Goal: Find specific page/section: Find specific page/section

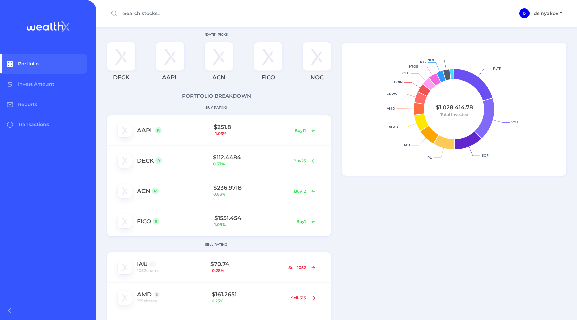
scroll to position [270, 0]
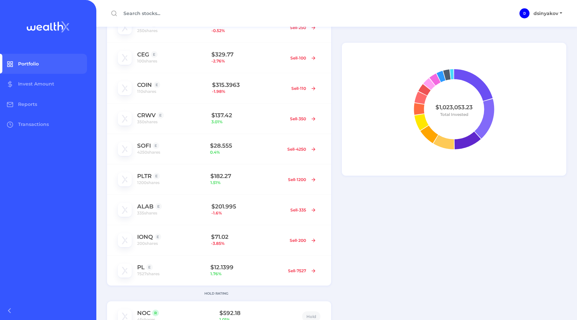
scroll to position [362, 0]
click at [142, 203] on link "ALAB" at bounding box center [145, 206] width 16 height 7
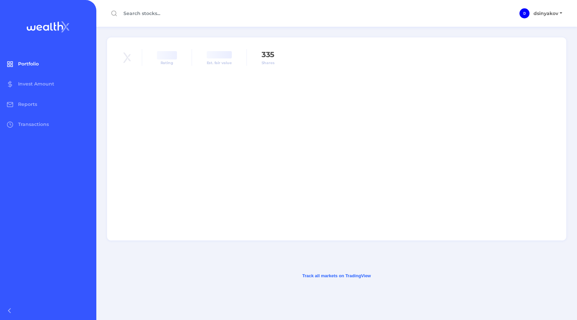
click at [34, 65] on span "Portfolio" at bounding box center [28, 64] width 21 height 6
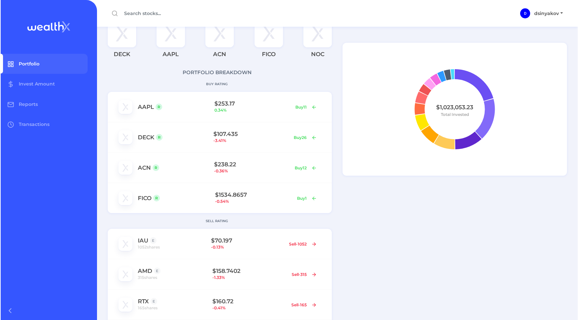
scroll to position [32, 0]
